Goal: Communication & Community: Answer question/provide support

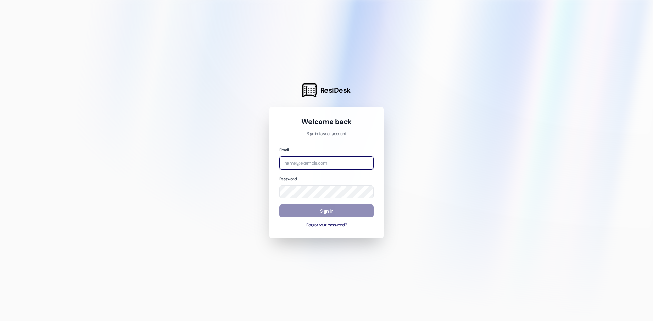
type input "[PERSON_NAME][EMAIL_ADDRESS][PERSON_NAME][DOMAIN_NAME]"
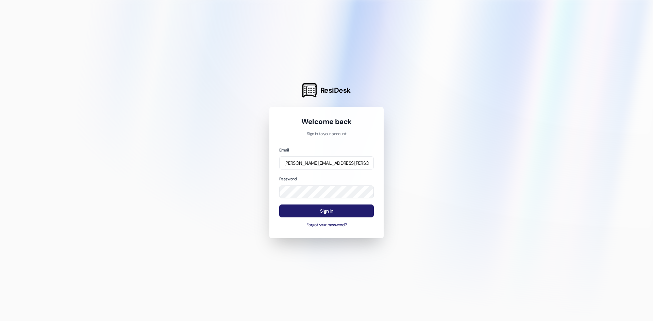
click at [316, 217] on button "Sign In" at bounding box center [326, 211] width 95 height 13
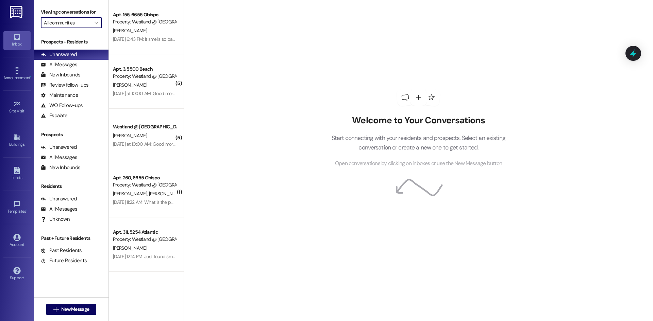
click at [72, 22] on input "All communities" at bounding box center [67, 22] width 47 height 11
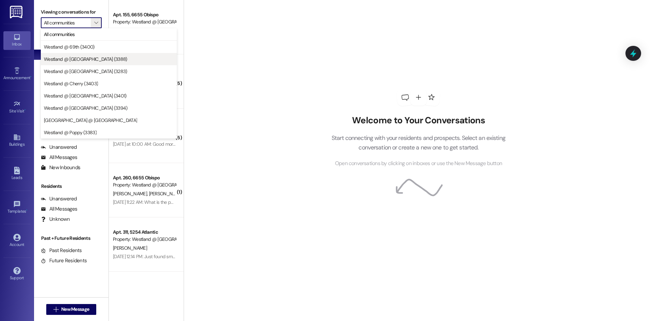
click at [91, 59] on span "Westland @ [GEOGRAPHIC_DATA] (3388)" at bounding box center [85, 59] width 83 height 7
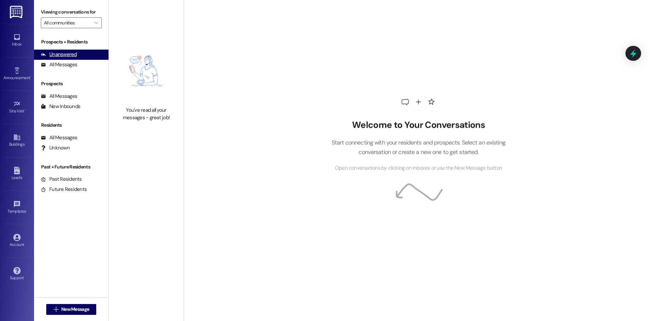
type input "Westland @ [GEOGRAPHIC_DATA] (3388)"
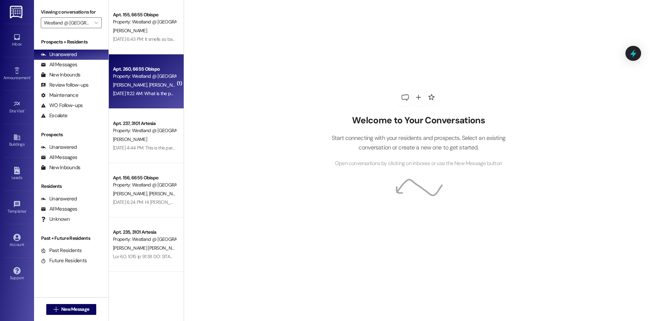
click at [146, 67] on div "Apt. 260, 6655 Obispo" at bounding box center [144, 69] width 63 height 7
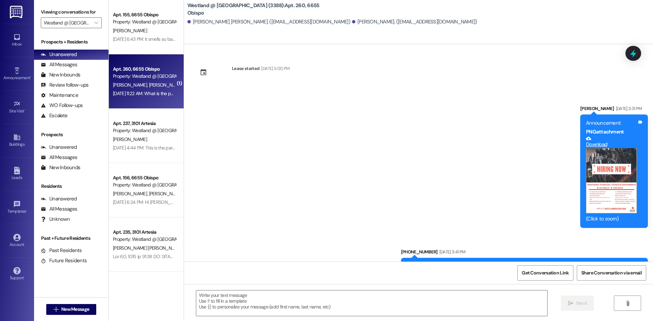
scroll to position [8935, 0]
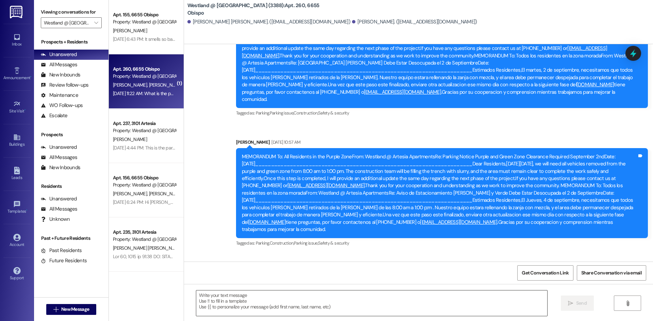
click at [214, 297] on textarea at bounding box center [371, 304] width 351 height 26
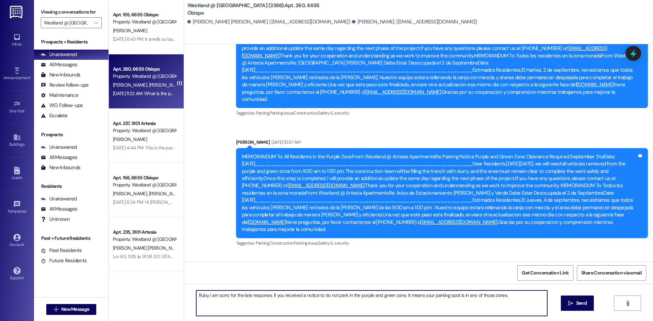
click at [329, 298] on textarea "Ruby, I am sorry for the late response, If you received a notice to do not park…" at bounding box center [371, 304] width 351 height 26
type textarea "Ruby, I am sorry for the late response, If you received a notice to not park in…"
click at [581, 309] on button " Send" at bounding box center [577, 303] width 33 height 15
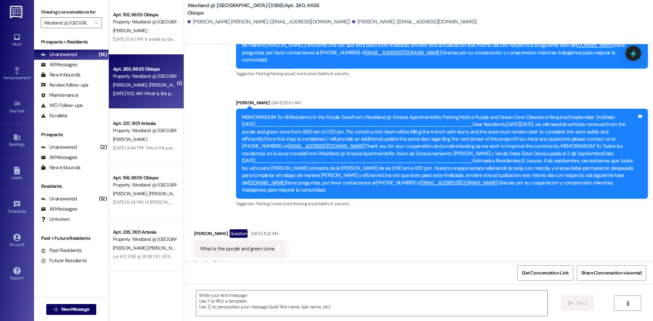
scroll to position [8982, 0]
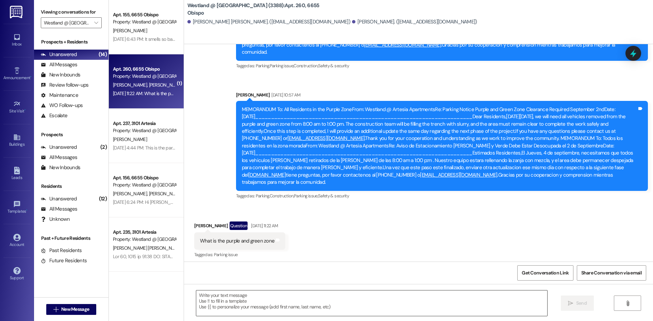
click at [203, 292] on textarea at bounding box center [371, 304] width 351 height 26
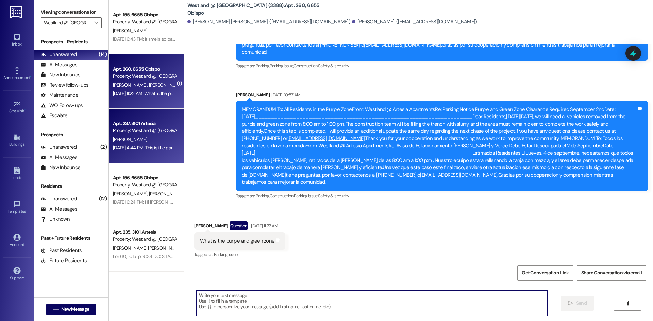
click at [150, 134] on div "Property: Westland @ [GEOGRAPHIC_DATA] (3388)" at bounding box center [144, 130] width 63 height 7
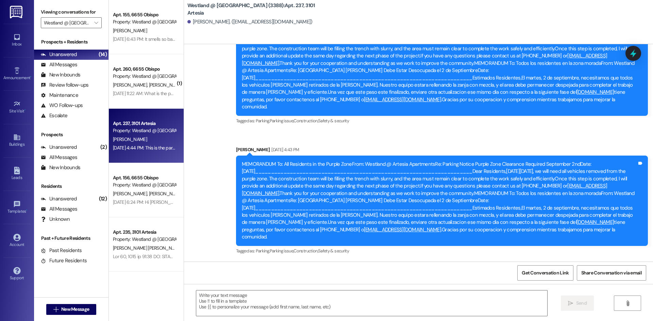
scroll to position [8591, 0]
